Goal: Task Accomplishment & Management: Use online tool/utility

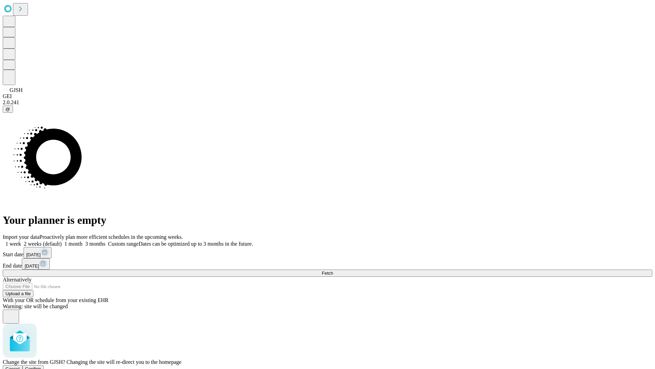
click at [41, 366] on span "Confirm" at bounding box center [33, 368] width 16 height 5
click at [21, 241] on label "1 week" at bounding box center [12, 244] width 18 height 6
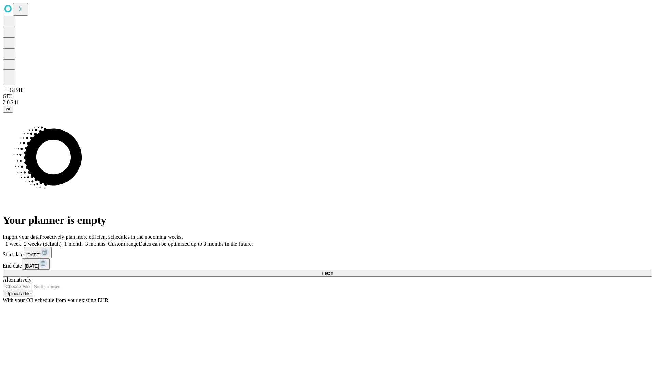
click at [333, 270] on span "Fetch" at bounding box center [327, 272] width 11 height 5
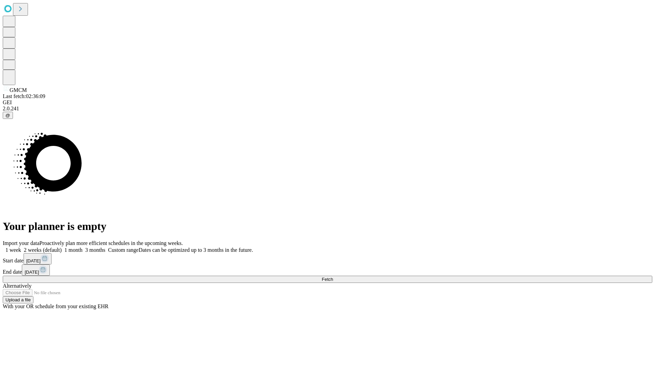
click at [21, 247] on label "1 week" at bounding box center [12, 250] width 18 height 6
click at [333, 276] on span "Fetch" at bounding box center [327, 278] width 11 height 5
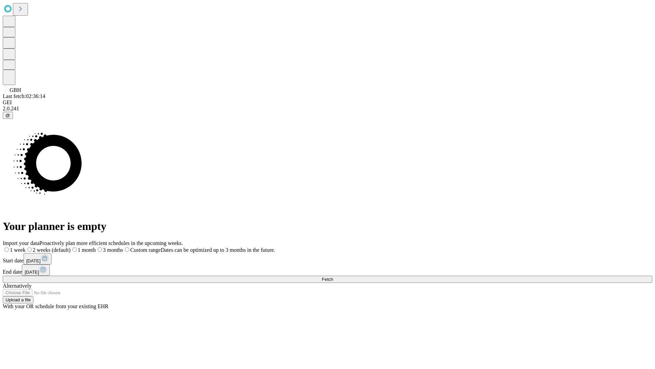
click at [26, 247] on label "1 week" at bounding box center [14, 250] width 23 height 6
click at [333, 276] on span "Fetch" at bounding box center [327, 278] width 11 height 5
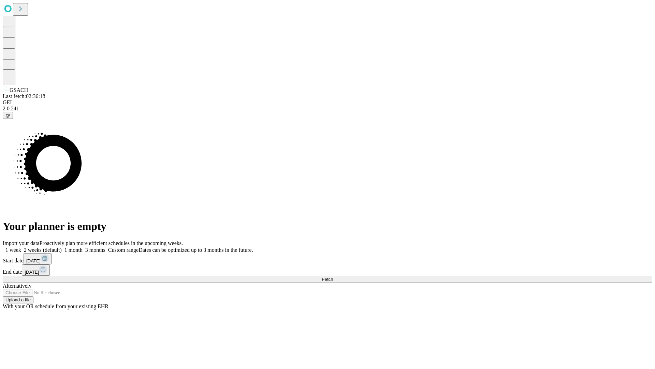
click at [21, 247] on label "1 week" at bounding box center [12, 250] width 18 height 6
click at [333, 276] on span "Fetch" at bounding box center [327, 278] width 11 height 5
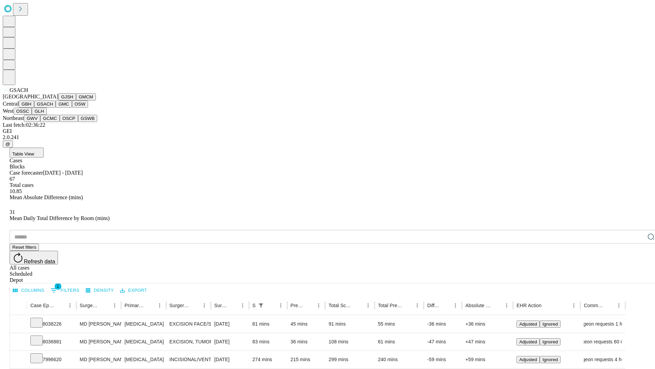
click at [56, 108] on button "GMC" at bounding box center [64, 103] width 16 height 7
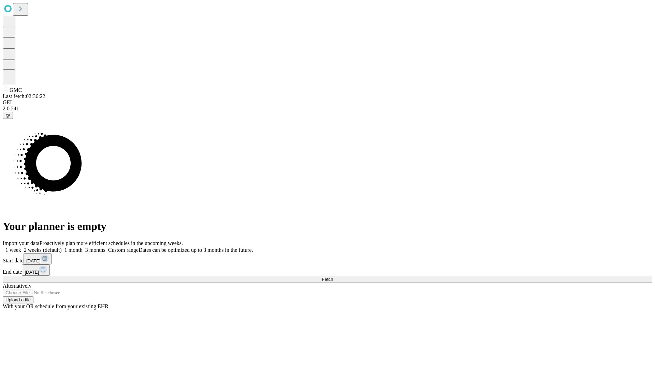
click at [21, 247] on label "1 week" at bounding box center [12, 250] width 18 height 6
click at [333, 276] on span "Fetch" at bounding box center [327, 278] width 11 height 5
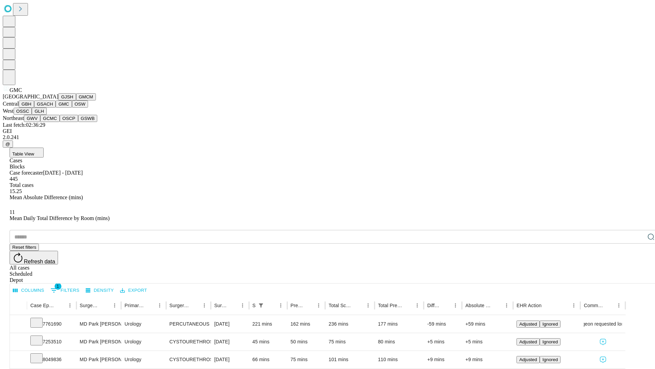
click at [72, 108] on button "OSW" at bounding box center [80, 103] width 16 height 7
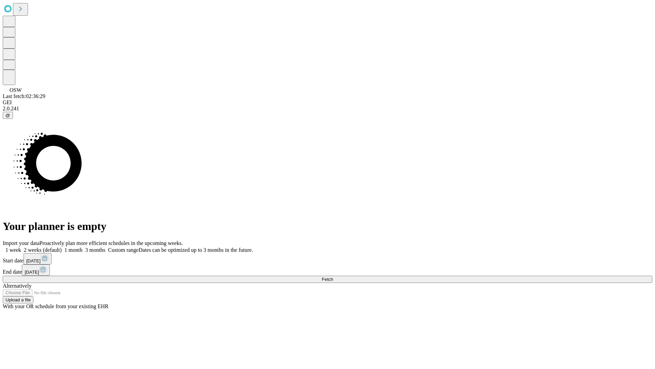
click at [21, 247] on label "1 week" at bounding box center [12, 250] width 18 height 6
click at [333, 276] on span "Fetch" at bounding box center [327, 278] width 11 height 5
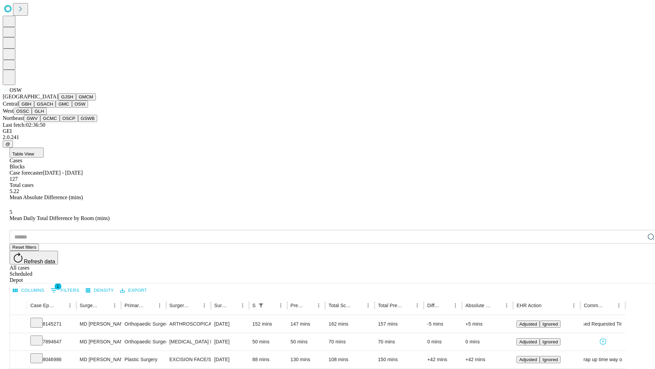
click at [32, 115] on button "OSSC" at bounding box center [23, 111] width 18 height 7
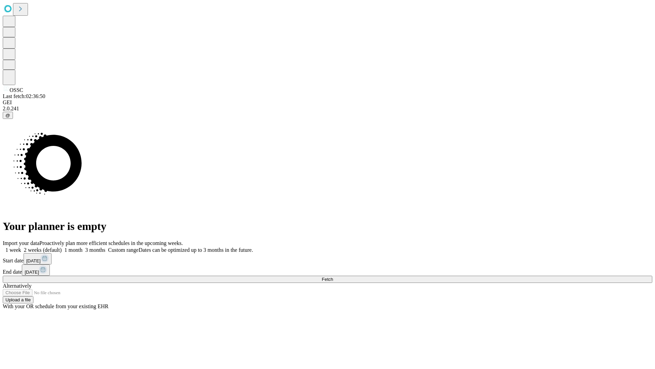
click at [21, 247] on label "1 week" at bounding box center [12, 250] width 18 height 6
click at [333, 276] on span "Fetch" at bounding box center [327, 278] width 11 height 5
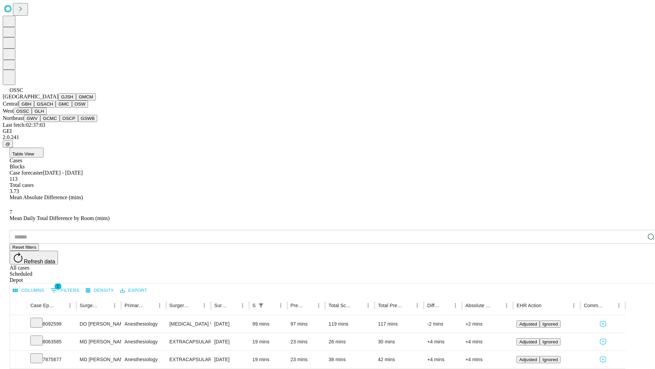
click at [46, 115] on button "GLH" at bounding box center [39, 111] width 15 height 7
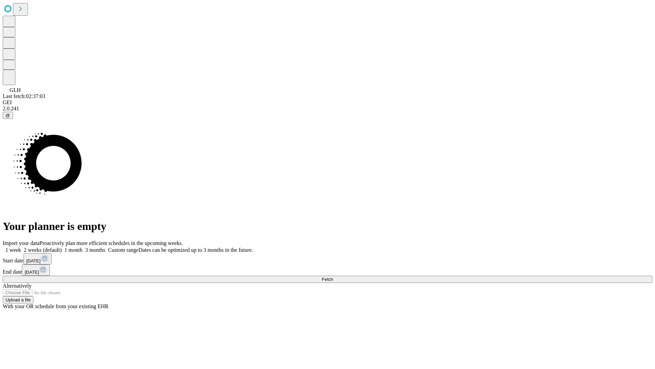
click at [333, 276] on span "Fetch" at bounding box center [327, 278] width 11 height 5
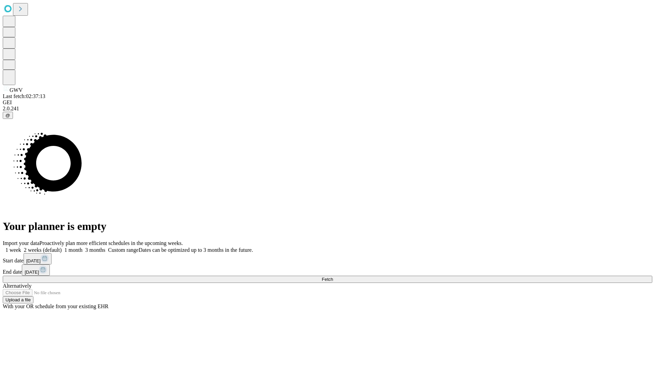
click at [21, 247] on label "1 week" at bounding box center [12, 250] width 18 height 6
click at [333, 276] on span "Fetch" at bounding box center [327, 278] width 11 height 5
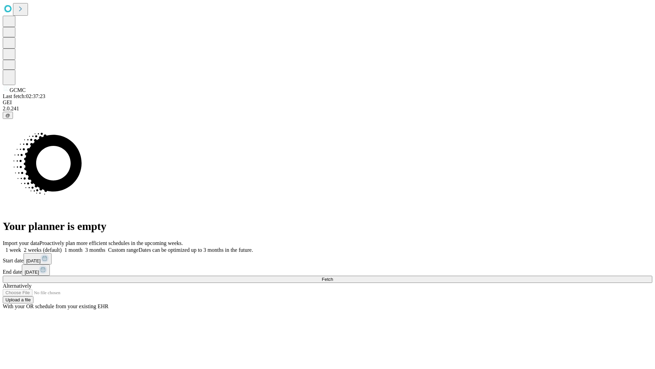
click at [21, 247] on label "1 week" at bounding box center [12, 250] width 18 height 6
click at [333, 276] on span "Fetch" at bounding box center [327, 278] width 11 height 5
